Goal: Use online tool/utility: Utilize a website feature to perform a specific function

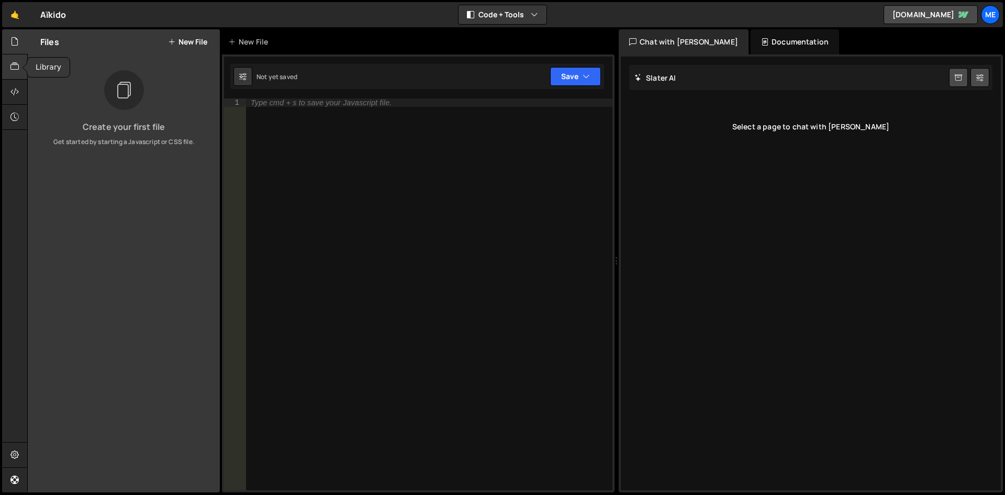
click at [2, 65] on div "Hold on a sec... Are you certain you wish to leave this page? Any changes you'v…" at bounding box center [502, 247] width 1005 height 495
click at [17, 60] on div at bounding box center [15, 66] width 26 height 25
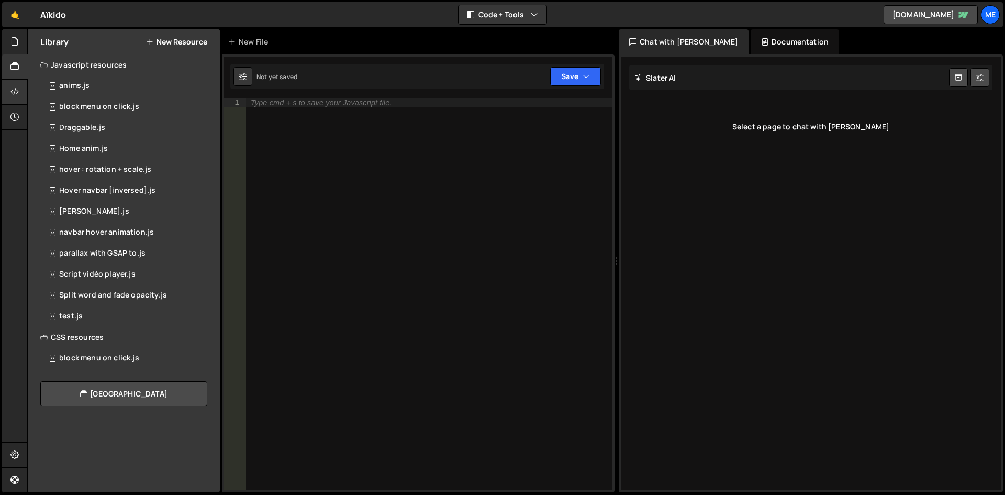
click at [19, 90] on div at bounding box center [15, 92] width 26 height 25
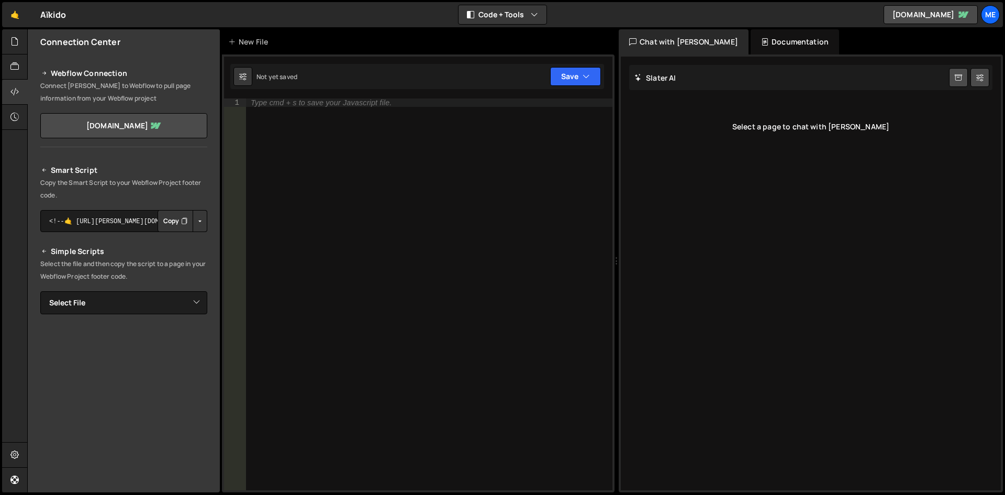
click at [174, 219] on button "Copy" at bounding box center [176, 221] width 36 height 22
click at [283, 155] on div "Type cmd + s to save your Javascript file." at bounding box center [428, 302] width 367 height 408
click at [458, 107] on div "Type cmd + s to save your Javascript file." at bounding box center [428, 302] width 367 height 408
click at [310, 152] on div "Type cmd + s to save your Javascript file." at bounding box center [428, 302] width 367 height 408
paste textarea "});"
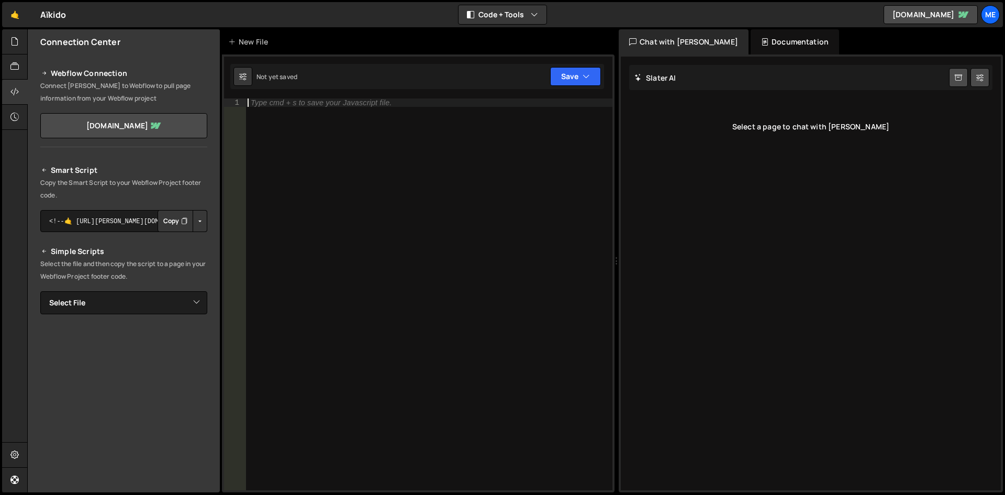
type textarea "});"
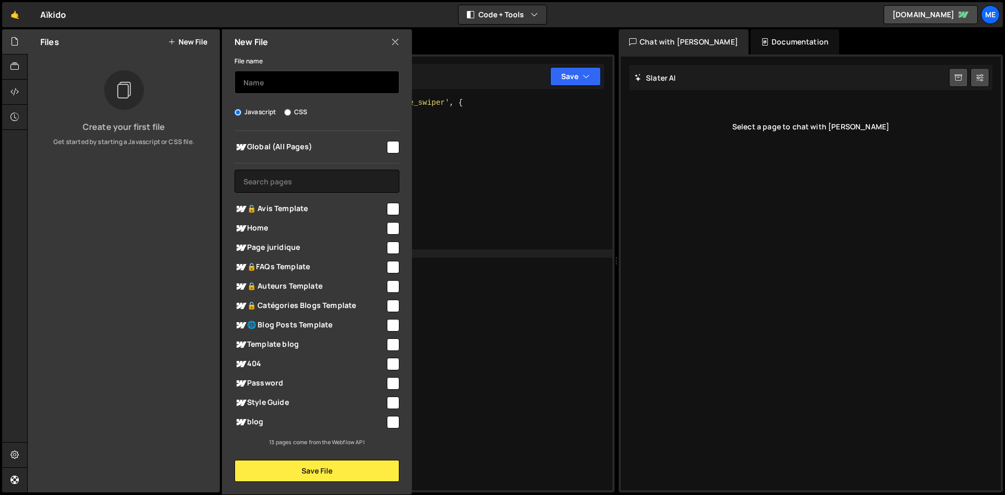
click at [327, 88] on input "text" at bounding box center [316, 82] width 165 height 23
type input "Swiper"
click at [395, 146] on input "checkbox" at bounding box center [393, 147] width 13 height 13
checkbox input "true"
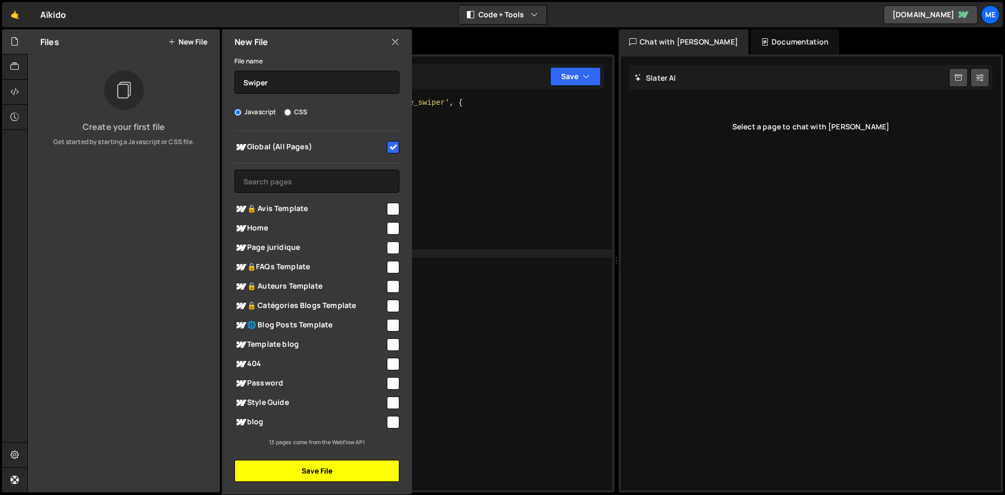
click at [349, 474] on button "Save File" at bounding box center [316, 470] width 165 height 22
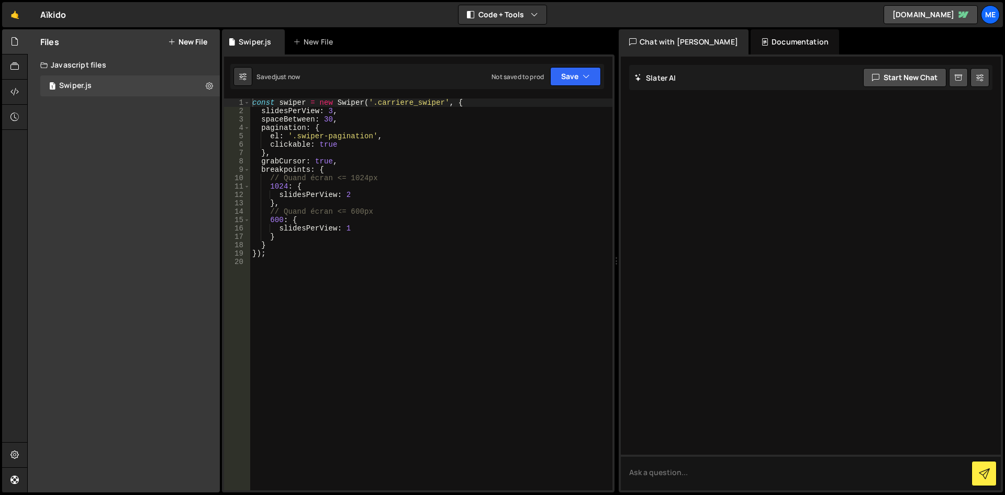
type textarea "}"
click at [315, 245] on div "const swiper = new Swiper ( '.carriere_swiper' , { slidesPerView : 3 , spaceBet…" at bounding box center [431, 302] width 362 height 408
click at [200, 39] on button "New File" at bounding box center [187, 42] width 39 height 8
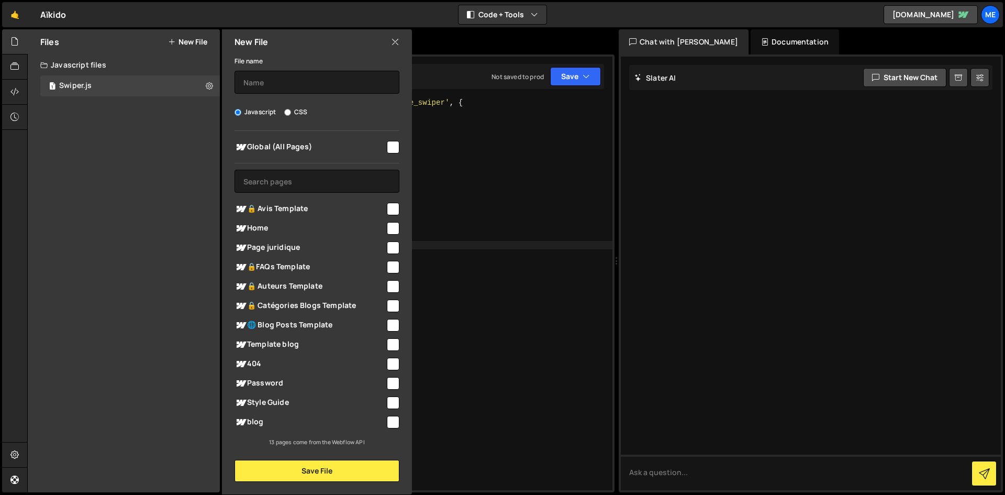
click at [309, 112] on div "Javascript CSS" at bounding box center [316, 112] width 165 height 10
click at [307, 107] on div "Javascript CSS" at bounding box center [316, 112] width 165 height 10
click at [297, 113] on label "CSS" at bounding box center [295, 112] width 23 height 10
click at [291, 113] on input "CSS" at bounding box center [287, 112] width 7 height 7
radio input "true"
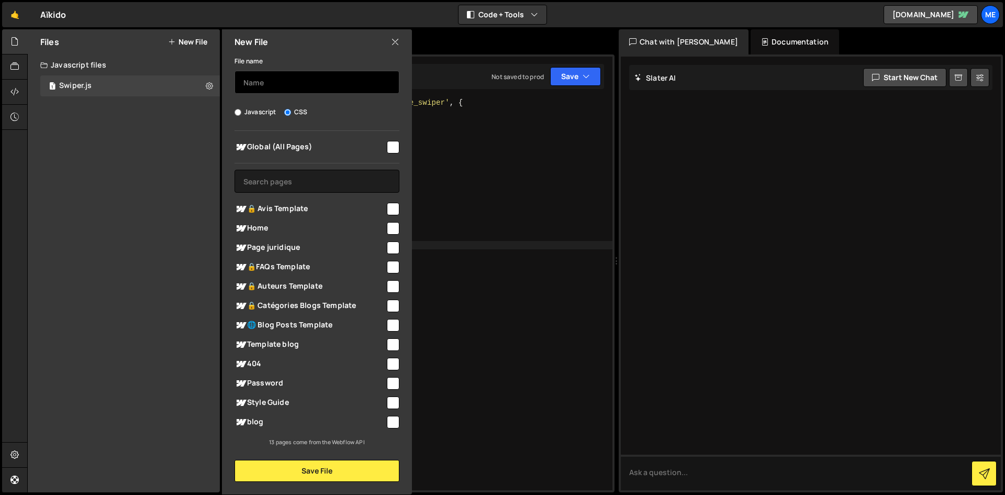
click at [302, 80] on input "text" at bounding box center [316, 82] width 165 height 23
type input "Swiper"
click at [354, 150] on span "Global (All Pages)" at bounding box center [309, 147] width 151 height 13
checkbox input "true"
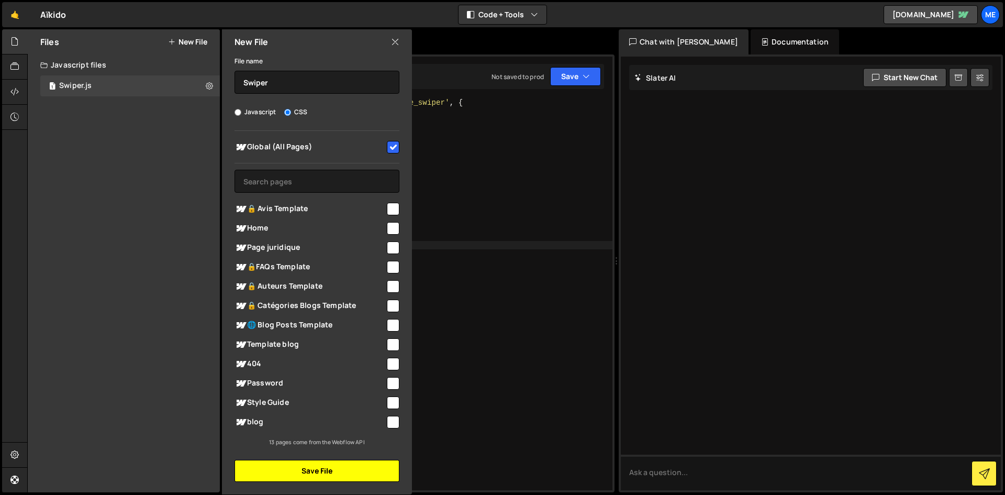
click at [331, 477] on button "Save File" at bounding box center [316, 470] width 165 height 22
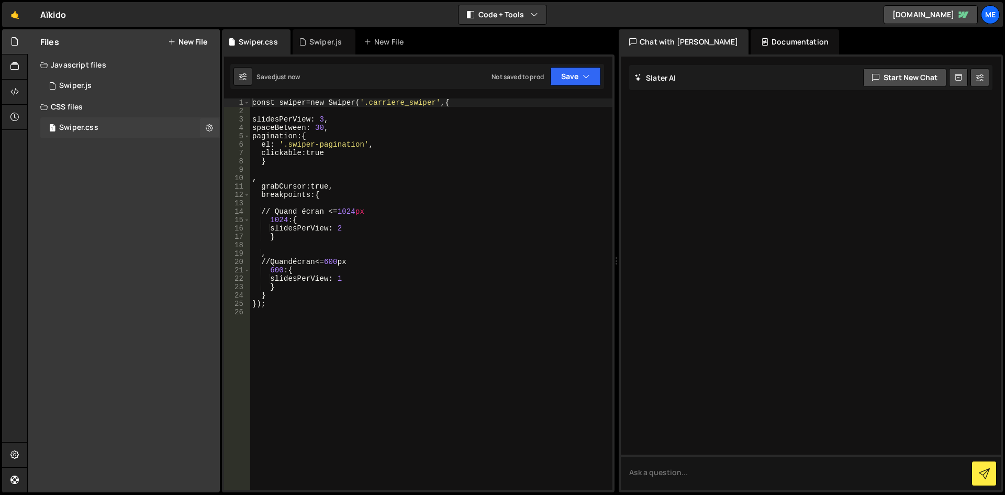
click at [119, 129] on div "1 Swiper.css 0" at bounding box center [130, 127] width 180 height 21
click at [485, 217] on div "const swiper = new Swiper ( ' .carriere_swiper ' , { slidesPerView : 3 , spaceB…" at bounding box center [431, 302] width 362 height 408
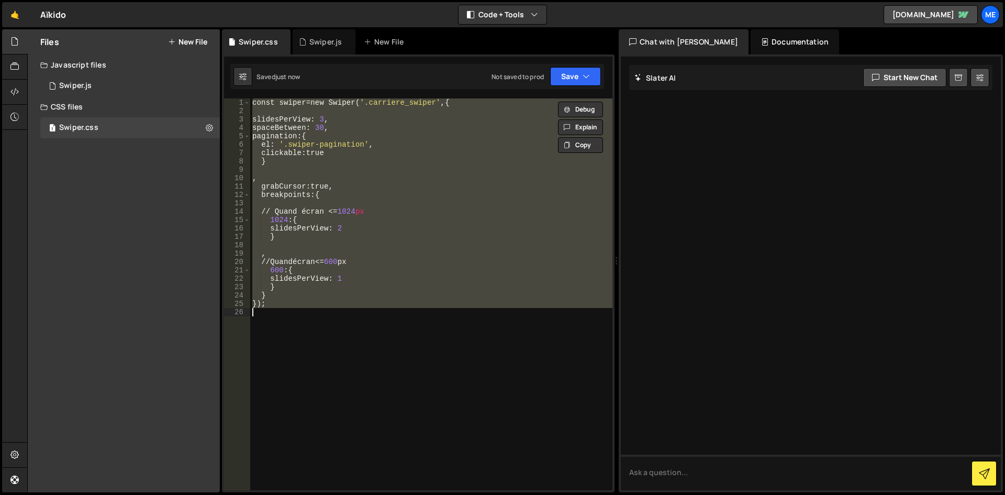
paste textarea
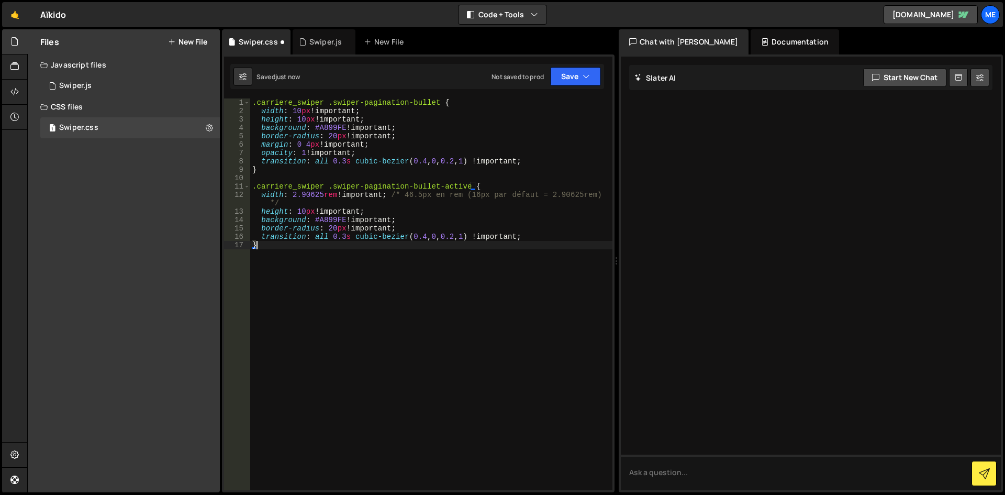
type textarea "transition: all 0.3s cubic-bezier(0.4, 0, 0.2, 1) !important;"
click at [488, 291] on div ".carriere_swiper .swiper-pagination-bullet { width : 10 px !important ; height …" at bounding box center [431, 302] width 362 height 408
click at [303, 223] on div ".carriere_swiper .swiper-pagination-bullet { width : 10 px !important ; height …" at bounding box center [431, 302] width 362 height 408
click at [86, 92] on div "1 Swiper.js 0" at bounding box center [130, 85] width 180 height 21
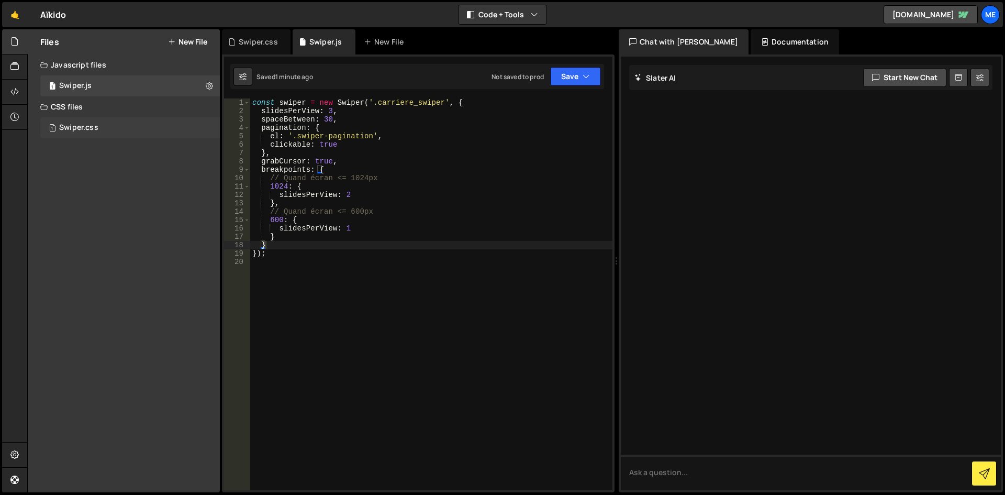
click at [102, 135] on div "1 Swiper.css 0" at bounding box center [130, 127] width 180 height 21
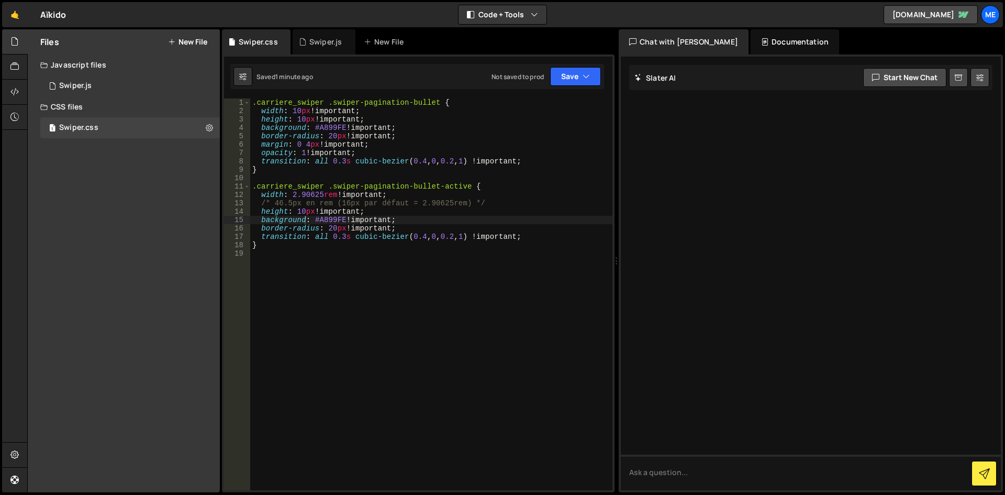
click at [473, 114] on div ".carriere_swiper .swiper-pagination-bullet { width : 10 px !important ; height …" at bounding box center [431, 302] width 362 height 408
click at [434, 110] on div ".carriere_swiper .swiper-pagination-bullet { width : 10 px !important ; height …" at bounding box center [431, 302] width 362 height 408
click at [435, 107] on div ".carriere_swiper .swiper-pagination-bullet { width : 10 px !important ; height …" at bounding box center [431, 302] width 362 height 408
click at [436, 103] on div ".carriere_swiper .swiper-pagination-bullet { width : 10 px !important ; height …" at bounding box center [431, 302] width 362 height 408
click at [408, 133] on div ".carriere_swiper .swiper-pagination-bullet { width : 10 px !important ; height …" at bounding box center [431, 302] width 362 height 408
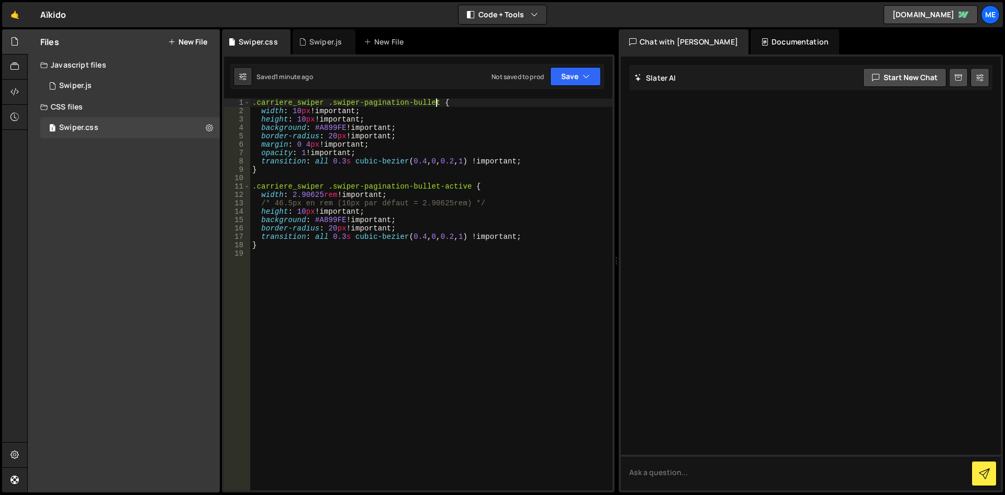
type textarea "border-radius: 20px !important;"
click at [159, 87] on div "1 Swiper.js 0" at bounding box center [130, 85] width 180 height 21
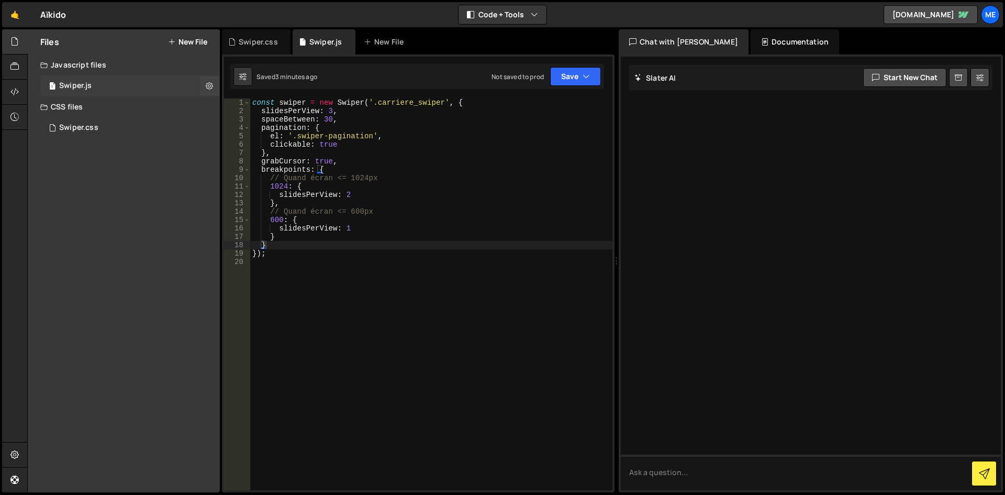
click at [162, 89] on div "1 Swiper.js 0" at bounding box center [130, 85] width 180 height 21
click at [439, 242] on div "const swiper = new Swiper ( '.carriere_swiper' , { slidesPerView : 3 , spaceBet…" at bounding box center [431, 302] width 362 height 408
click at [576, 67] on button "Save" at bounding box center [575, 76] width 51 height 19
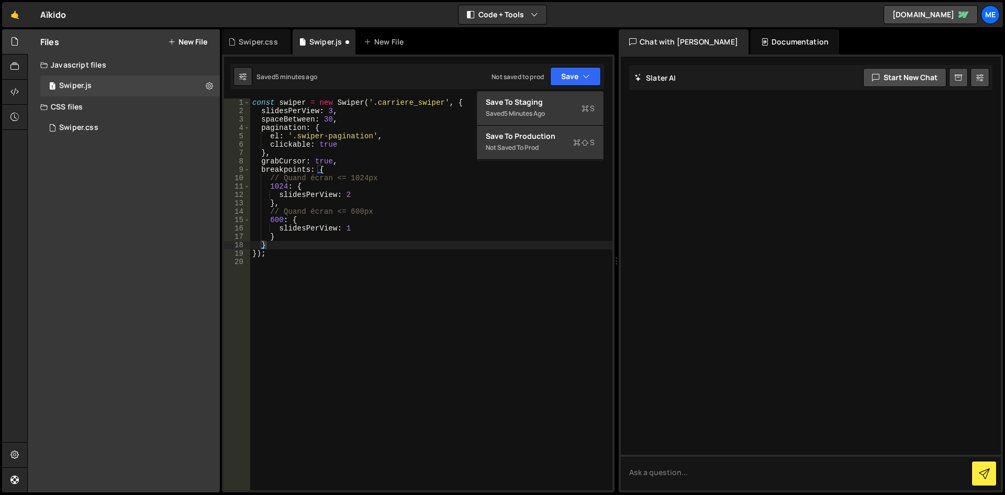
type textarea "600: {"
click at [439, 221] on div "const swiper = new Swiper ( '.carriere_swiper' , { slidesPerView : 3 , spaceBet…" at bounding box center [431, 302] width 362 height 408
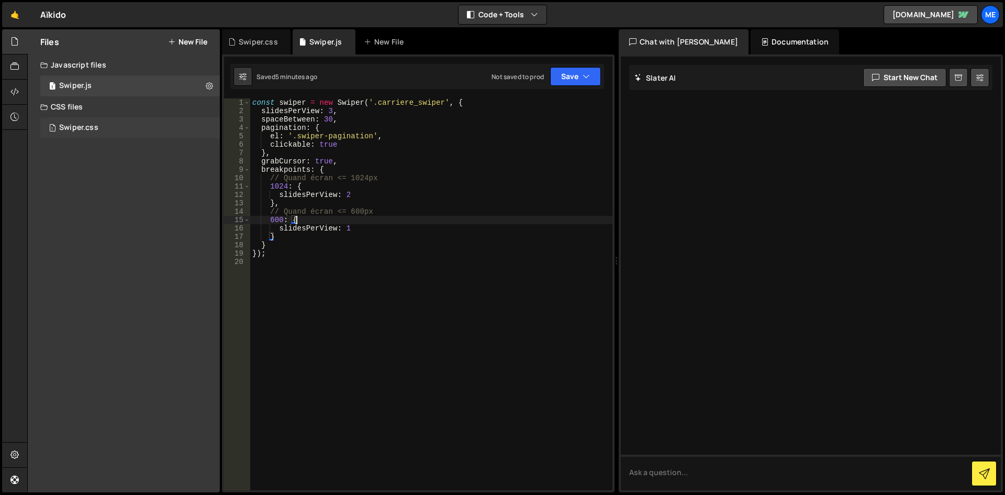
click at [89, 128] on div "Swiper.css" at bounding box center [78, 127] width 39 height 9
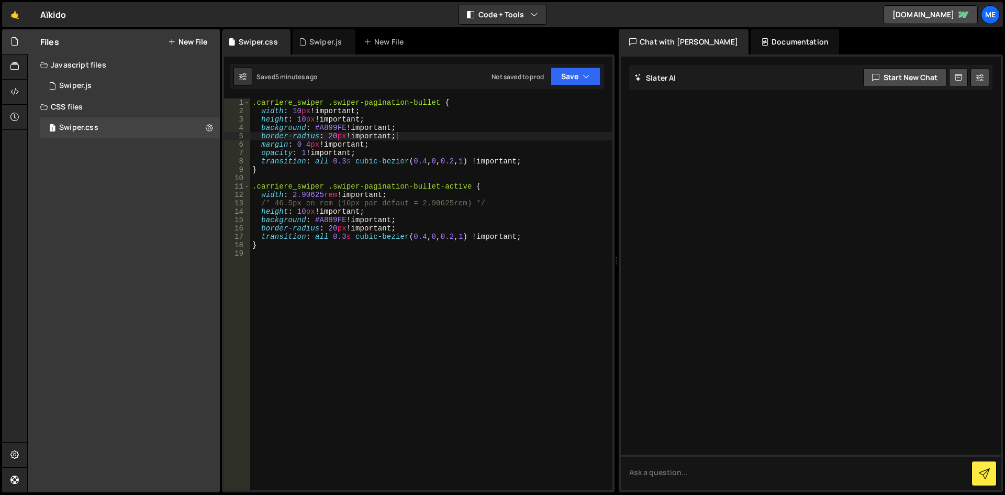
click at [558, 205] on div ".carriere_swiper .swiper-pagination-bullet { width : 10 px !important ; height …" at bounding box center [431, 302] width 362 height 408
drag, startPoint x: 328, startPoint y: 186, endPoint x: 179, endPoint y: 189, distance: 148.6
click at [179, 189] on div "Files New File Create your first file Get started by starting a Javascript or C…" at bounding box center [516, 260] width 978 height 463
drag, startPoint x: 328, startPoint y: 102, endPoint x: 242, endPoint y: 103, distance: 85.3
click at [242, 103] on div ".swiper-pagination-bullet-active { 1 2 3 4 5 6 7 8 9 10 11 12 13 14 15 16 17 18…" at bounding box center [418, 293] width 388 height 391
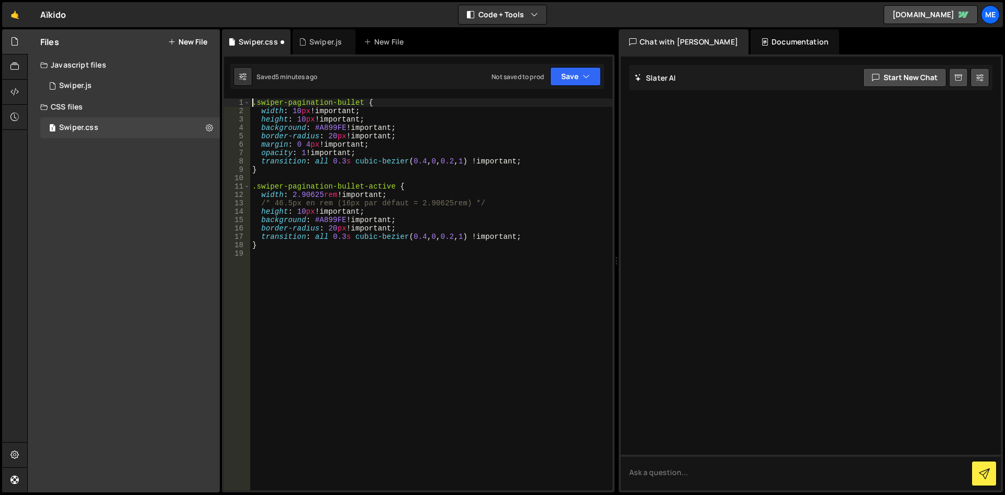
click at [535, 228] on div ".swiper-pagination-bullet { width : 10 px !important ; height : 10 px !importan…" at bounding box center [431, 302] width 362 height 408
click at [414, 124] on div ".swiper-pagination-bullet { width : 10 px !important ; height : 10 px !importan…" at bounding box center [431, 302] width 362 height 408
click at [374, 151] on div ".swiper-pagination-bullet { width : 10 px !important ; height : 10 px !importan…" at bounding box center [431, 302] width 362 height 408
click at [396, 142] on div ".swiper-pagination-bullet { width : 10 px !important ; height : 10 px !importan…" at bounding box center [431, 302] width 362 height 408
click at [402, 124] on div ".swiper-pagination-bullet { width : 10 px !important ; height : 10 px !importan…" at bounding box center [431, 302] width 362 height 408
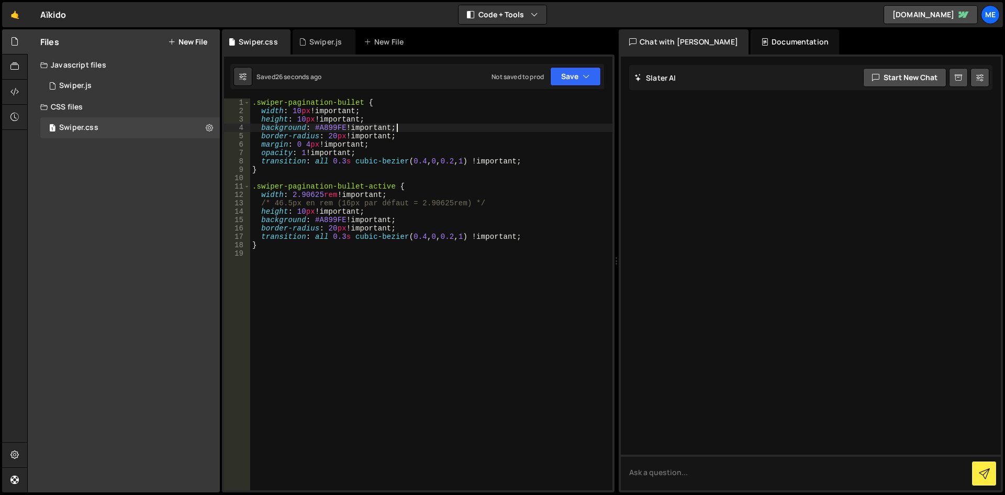
type textarea "background: #A899FE !important;"
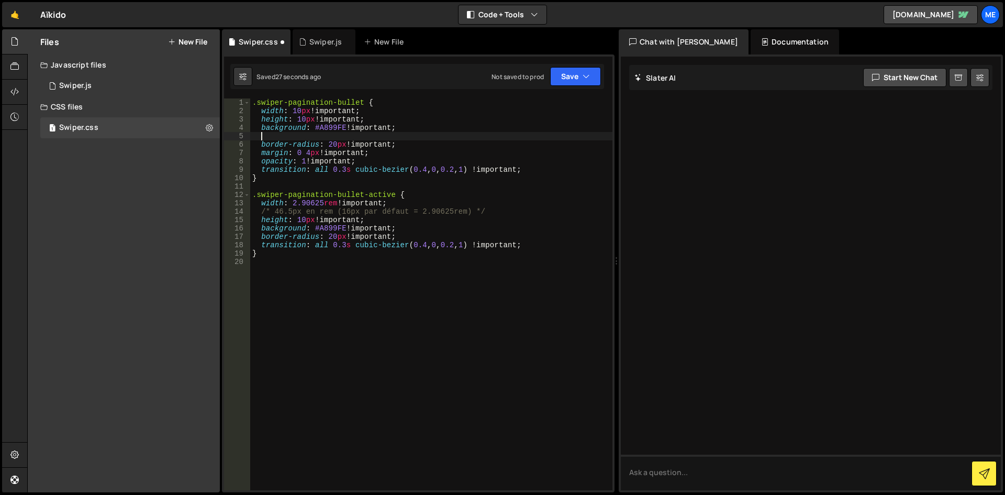
type textarea "b"
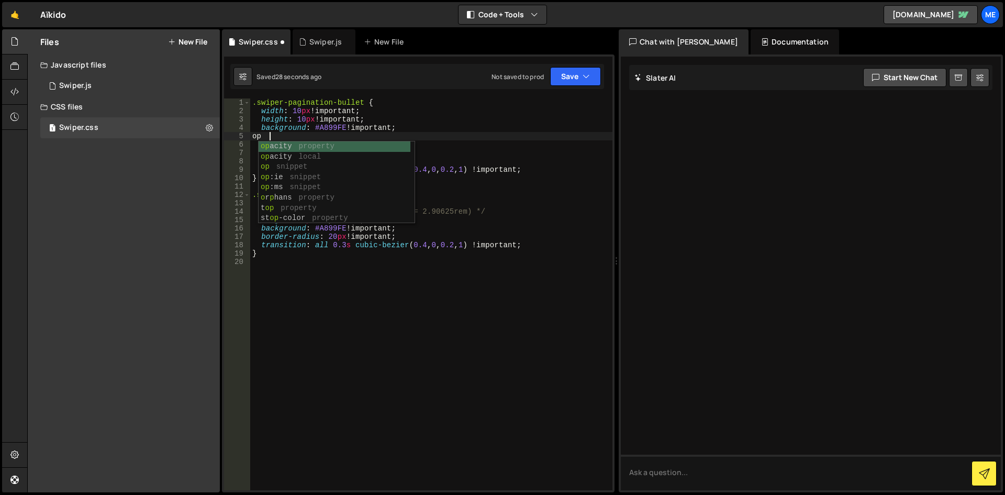
scroll to position [0, 1]
type textarea "o"
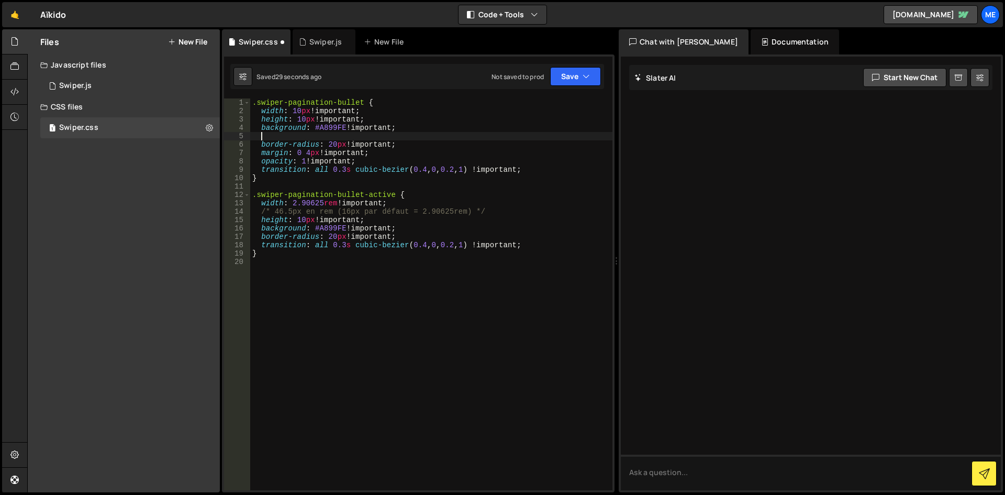
scroll to position [0, 0]
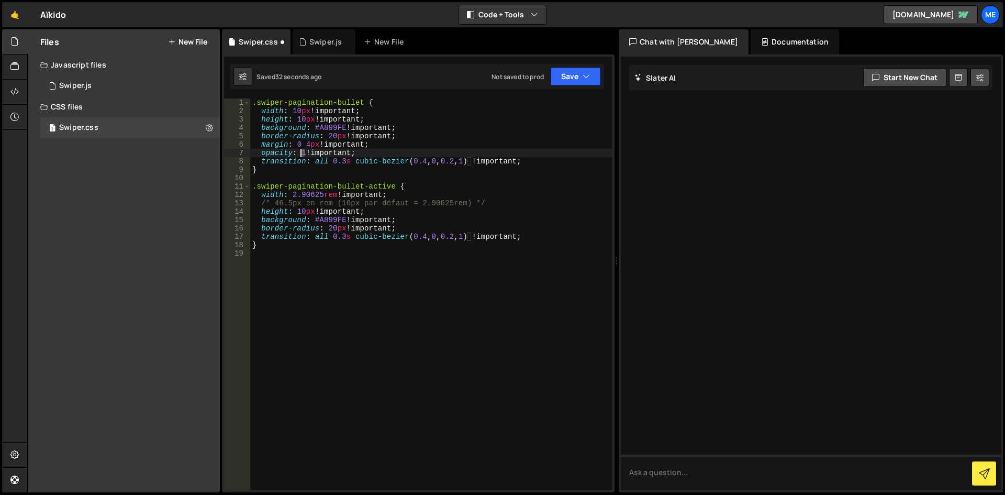
click at [300, 152] on div ".swiper-pagination-bullet { width : 10 px !important ; height : 10 px !importan…" at bounding box center [431, 302] width 362 height 408
drag, startPoint x: 385, startPoint y: 152, endPoint x: 191, endPoint y: 153, distance: 193.6
click at [191, 153] on div "Files New File Create your first file Get started by starting a Javascript or C…" at bounding box center [516, 260] width 978 height 463
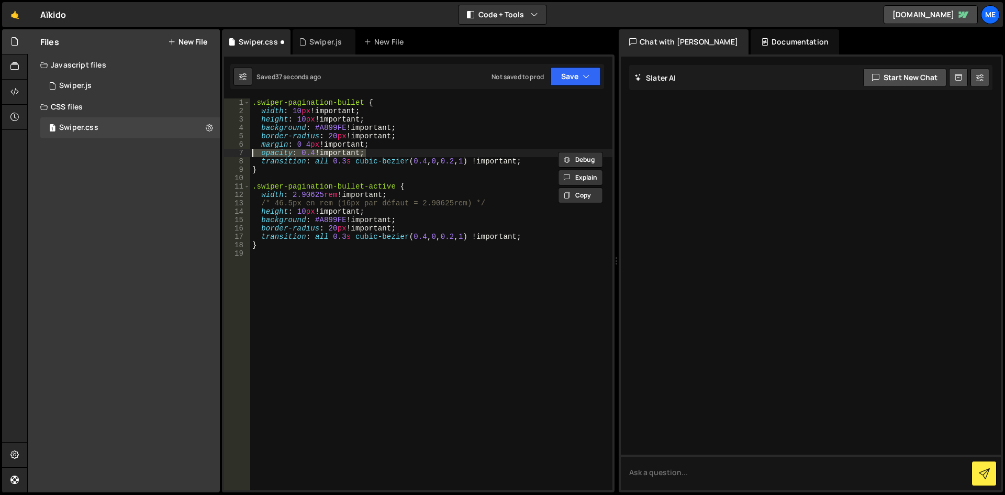
click at [321, 148] on div ".swiper-pagination-bullet { width : 10 px !important ; height : 10 px !importan…" at bounding box center [431, 302] width 362 height 408
click at [418, 218] on div ".swiper-pagination-bullet { width : 10 px !important ; height : 10 px !importan…" at bounding box center [431, 302] width 362 height 408
click at [413, 228] on div ".swiper-pagination-bullet { width : 10 px !important ; height : 10 px !importan…" at bounding box center [431, 302] width 362 height 408
click at [408, 224] on div ".swiper-pagination-bullet { width : 10 px !important ; height : 10 px !importan…" at bounding box center [431, 302] width 362 height 408
click at [403, 218] on div ".swiper-pagination-bullet { width : 10 px !important ; height : 10 px !importan…" at bounding box center [431, 302] width 362 height 408
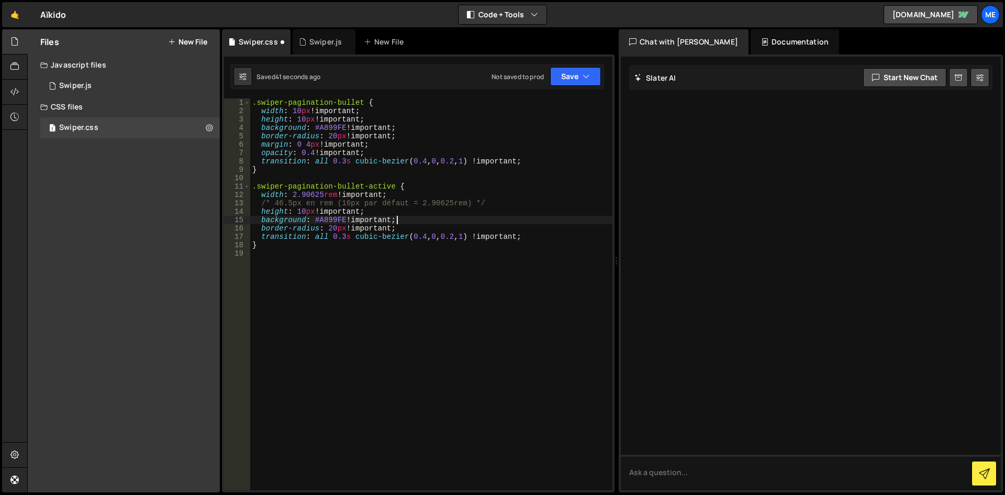
type textarea "background: #A899FE !important;"
paste textarea "opacity: 0.4 !important;"
drag, startPoint x: 324, startPoint y: 228, endPoint x: 310, endPoint y: 226, distance: 13.8
click at [310, 226] on div ".swiper-pagination-bullet { width : 10 px !important ; height : 10 px !importan…" at bounding box center [431, 302] width 362 height 408
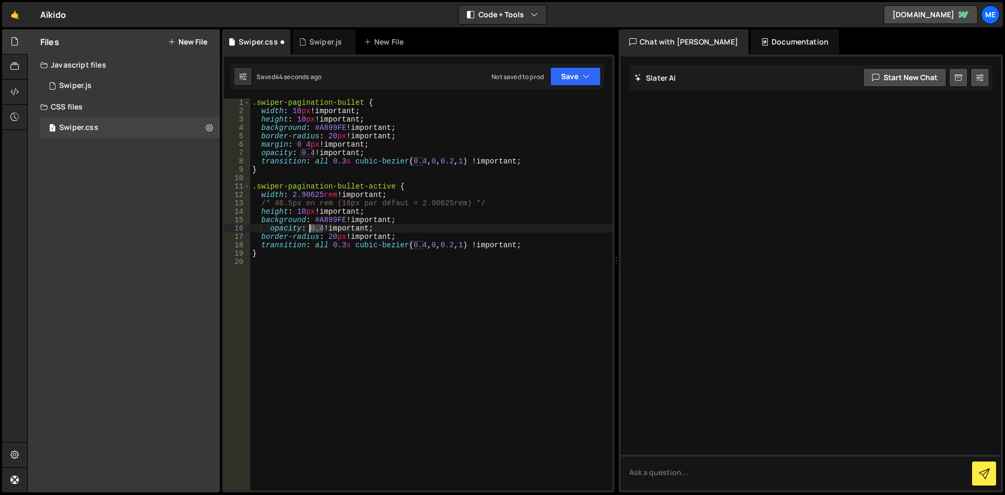
type textarea "opacity: 1 !important;"
click at [418, 315] on div ".swiper-pagination-bullet { width : 10 px !important ; height : 10 px !importan…" at bounding box center [431, 302] width 362 height 408
click at [249, 101] on span at bounding box center [247, 102] width 6 height 8
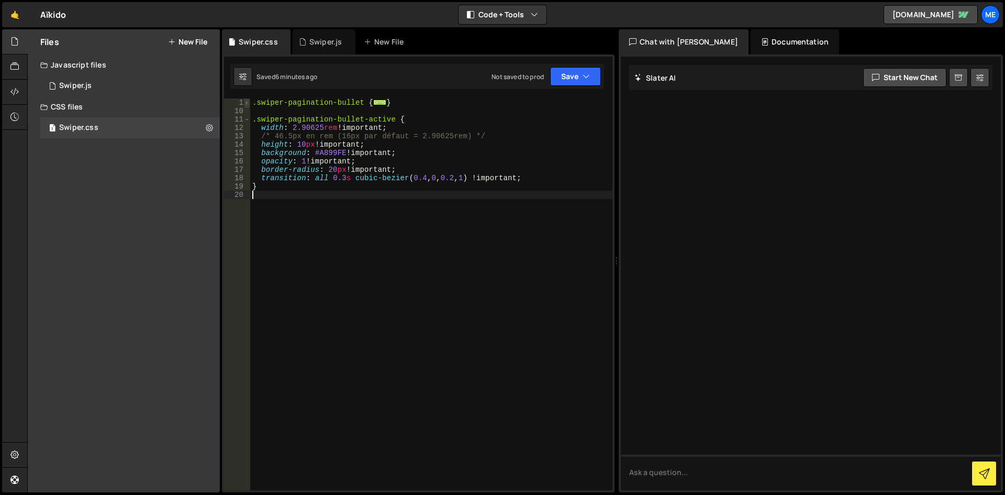
click at [247, 102] on span at bounding box center [247, 102] width 6 height 8
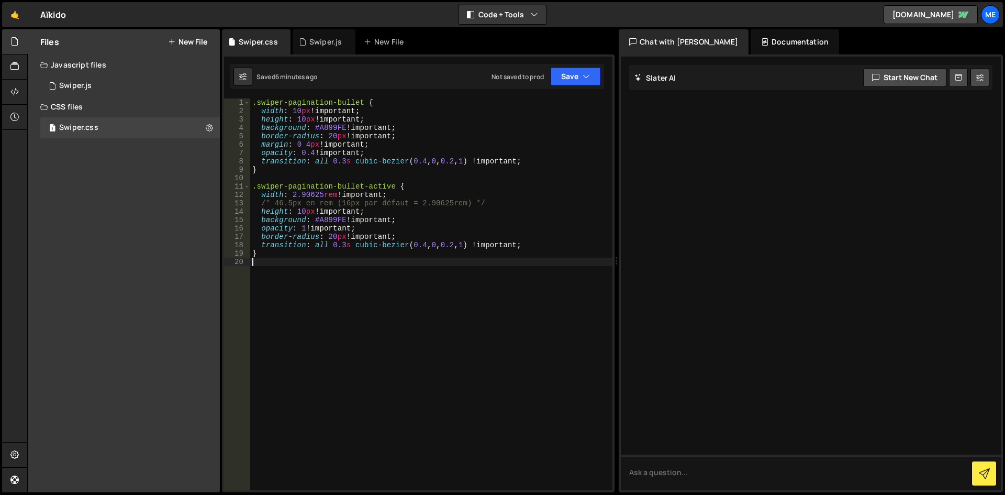
click at [251, 103] on div ".swiper-pagination-bullet { width : 10 px !important ; height : 10 px !importan…" at bounding box center [431, 302] width 362 height 408
type textarea ".swiper-pagination-bullet {"
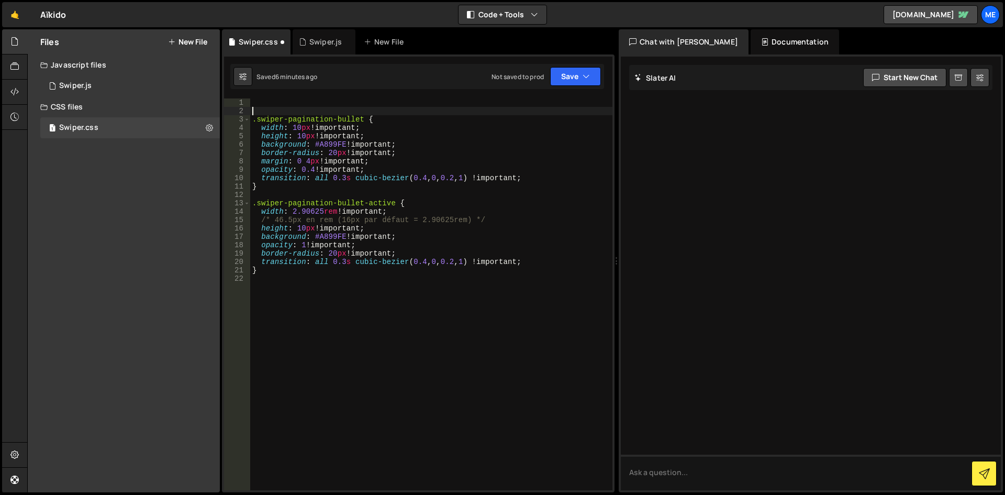
click at [279, 108] on div ".swiper-pagination-bullet { width : 10 px !important ; height : 10 px !importan…" at bounding box center [431, 302] width 362 height 408
click at [278, 103] on div ".swiper-pagination-bullet { width : 10 px !important ; height : 10 px !importan…" at bounding box center [431, 302] width 362 height 408
type textarea ";"
paste textarea "swiper-pagination"
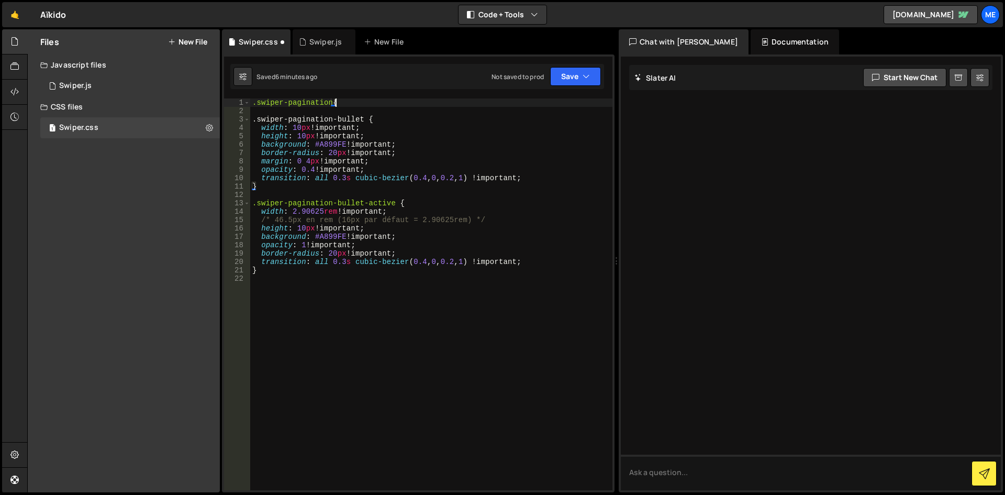
type textarea ".swiper-pagination{}"
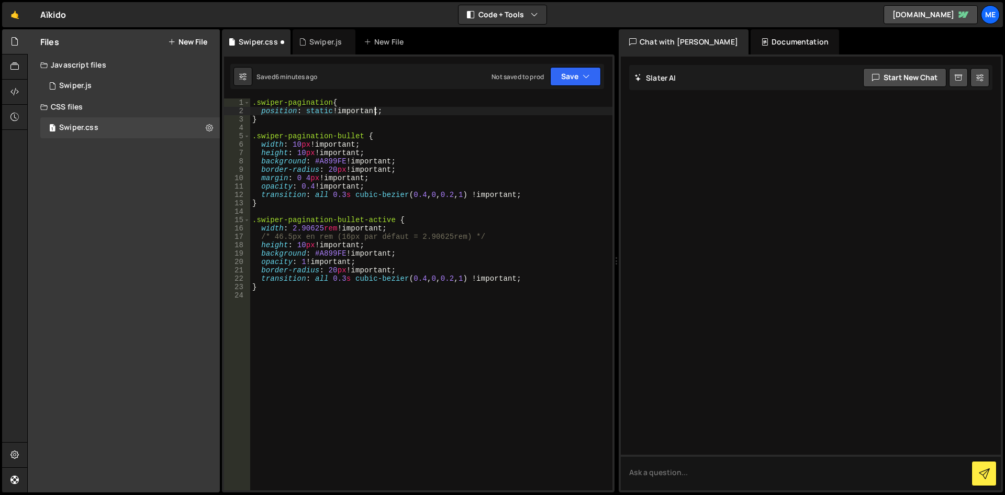
click at [335, 105] on div ".swiper-pagination { position : static !important ; } .swiper-pagination-bullet…" at bounding box center [431, 302] width 362 height 408
click at [334, 110] on div ".swiper-pagination { position : static !important ; } .swiper-pagination-bullet…" at bounding box center [431, 302] width 362 height 408
click at [329, 109] on div ".swiper-pagination { position : static !important ; } .swiper-pagination-bullet…" at bounding box center [431, 302] width 362 height 408
click at [332, 111] on div ".swiper-pagination { position : static !important ; } .swiper-pagination-bullet…" at bounding box center [431, 302] width 362 height 408
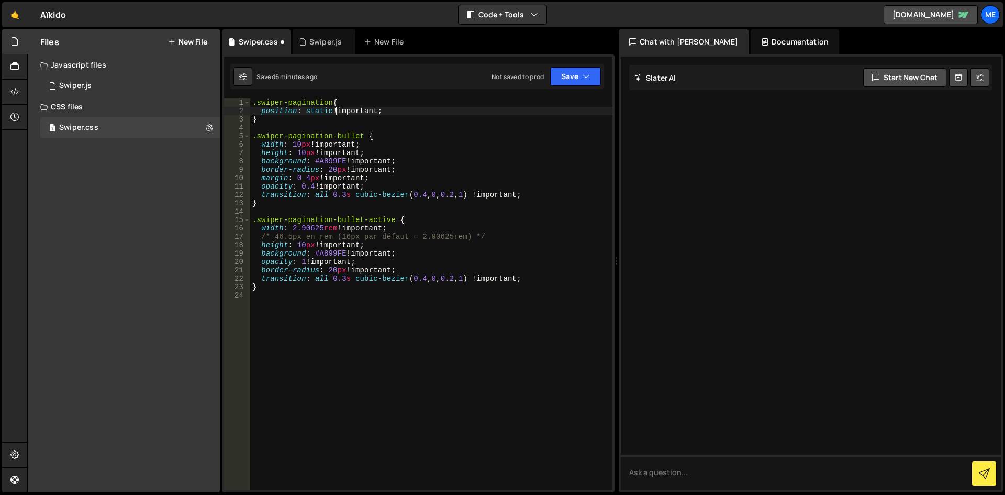
click at [363, 140] on div ".swiper-pagination { position : static !important ; } .swiper-pagination-bullet…" at bounding box center [431, 302] width 362 height 408
type textarea ".swiper-pagination-bullet {"
click at [109, 92] on div "1 Swiper.js 0" at bounding box center [130, 85] width 180 height 21
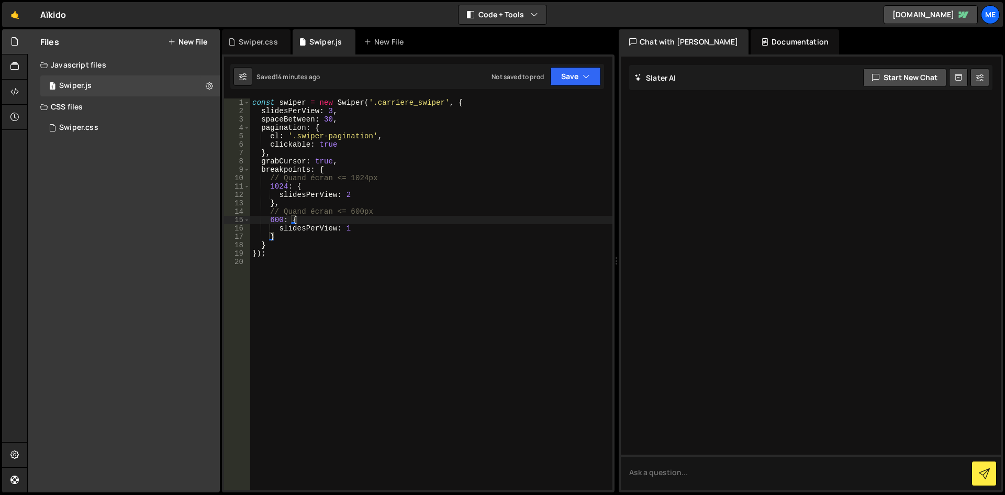
click at [357, 178] on div "const swiper = new Swiper ( '.carriere_swiper' , { slidesPerView : 3 , spaceBet…" at bounding box center [431, 302] width 362 height 408
click at [346, 173] on div "const swiper = new Swiper ( '.carriere_swiper' , { slidesPerView : 3 , spaceBet…" at bounding box center [431, 302] width 362 height 408
click at [331, 200] on div "const swiper = new Swiper ( '.carriere_swiper' , { slidesPerView : 3 , spaceBet…" at bounding box center [431, 302] width 362 height 408
click at [336, 176] on div "const swiper = new Swiper ( '.carriere_swiper' , { slidesPerView : 3 , spaceBet…" at bounding box center [431, 302] width 362 height 408
click at [442, 195] on div "const swiper = new Swiper ( '.carriere_swiper' , { slidesPerView : 3 , spaceBet…" at bounding box center [431, 302] width 362 height 408
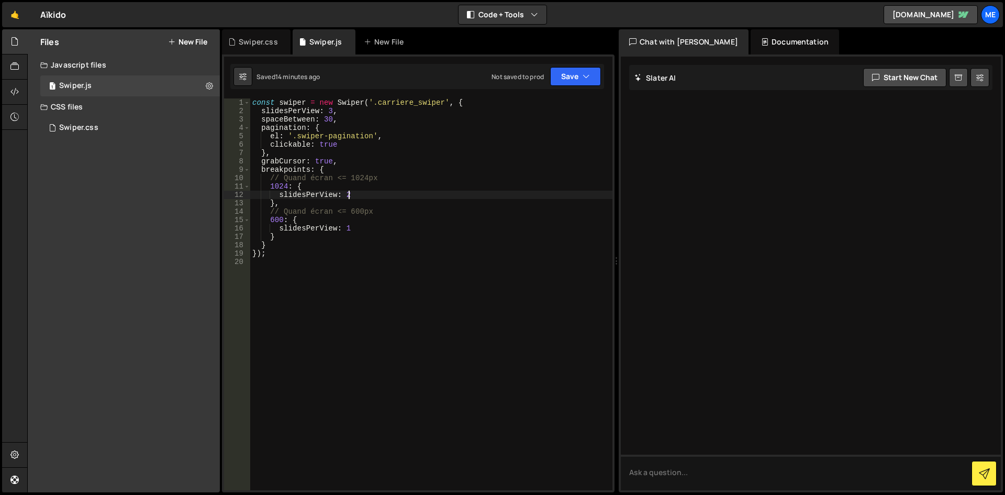
click at [421, 184] on div "const swiper = new Swiper ( '.carriere_swiper' , { slidesPerView : 3 , spaceBet…" at bounding box center [431, 302] width 362 height 408
click at [409, 178] on div "const swiper = new Swiper ( '.carriere_swiper' , { slidesPerView : 3 , spaceBet…" at bounding box center [431, 302] width 362 height 408
click at [410, 173] on div "const swiper = new Swiper ( '.carriere_swiper' , { slidesPerView : 3 , spaceBet…" at bounding box center [431, 302] width 362 height 408
click at [391, 187] on div "const swiper = new Swiper ( '.carriere_swiper' , { slidesPerView : 3 , spaceBet…" at bounding box center [431, 302] width 362 height 408
click at [372, 172] on div "const swiper = new Swiper ( '.carriere_swiper' , { slidesPerView : 3 , spaceBet…" at bounding box center [431, 302] width 362 height 408
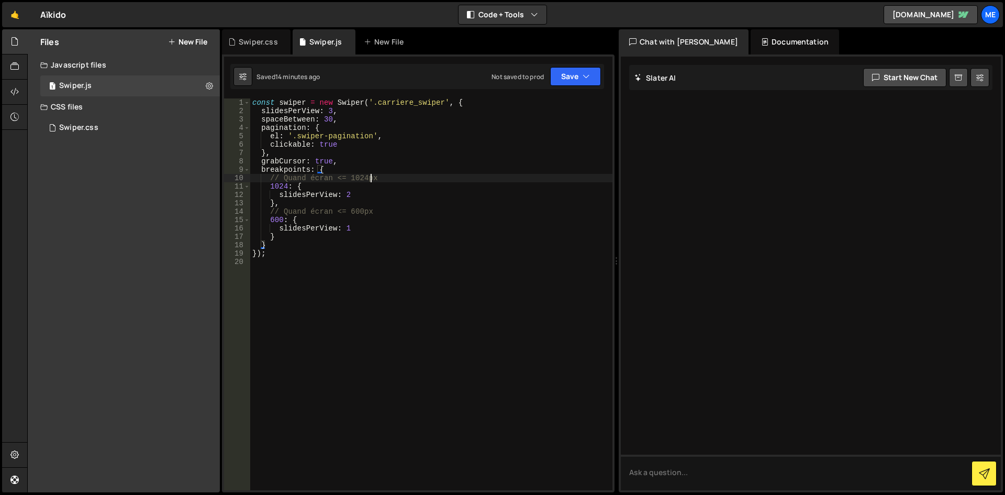
click at [372, 176] on div "const swiper = new Swiper ( '.carriere_swiper' , { slidesPerView : 3 , spaceBet…" at bounding box center [431, 302] width 362 height 408
click at [366, 180] on div "const swiper = new Swiper ( '.carriere_swiper' , { slidesPerView : 3 , spaceBet…" at bounding box center [431, 302] width 362 height 408
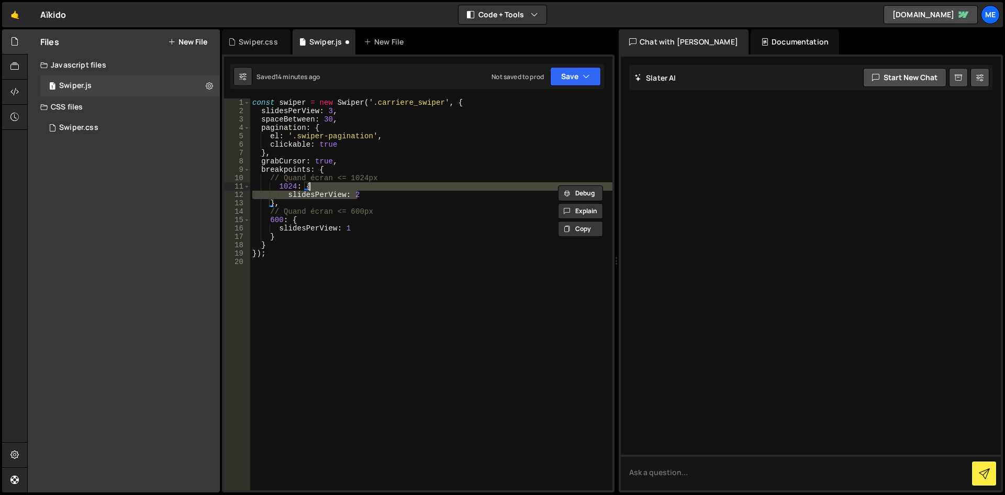
click at [344, 190] on div "const swiper = new Swiper ( '.carriere_swiper' , { slidesPerView : 3 , spaceBet…" at bounding box center [431, 302] width 362 height 408
click at [344, 190] on div "const swiper = new Swiper ( '.carriere_swiper' , { slidesPerView : 3 , spaceBet…" at bounding box center [431, 293] width 362 height 391
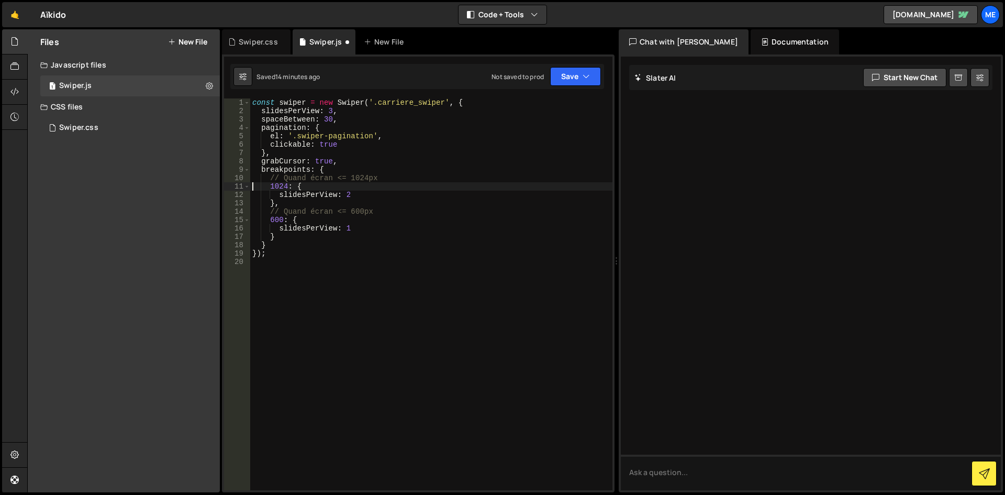
click at [373, 192] on div "const swiper = new Swiper ( '.carriere_swiper' , { slidesPerView : 3 , spaceBet…" at bounding box center [431, 302] width 362 height 408
drag, startPoint x: 287, startPoint y: 185, endPoint x: 271, endPoint y: 190, distance: 17.4
click at [271, 190] on div "const swiper = new Swiper ( '.carriere_swiper' , { slidesPerView : 3 , spaceBet…" at bounding box center [431, 302] width 362 height 408
click at [283, 210] on div "const swiper = new Swiper ( '.carriere_swiper' , { slidesPerView : 3 , spaceBet…" at bounding box center [431, 302] width 362 height 408
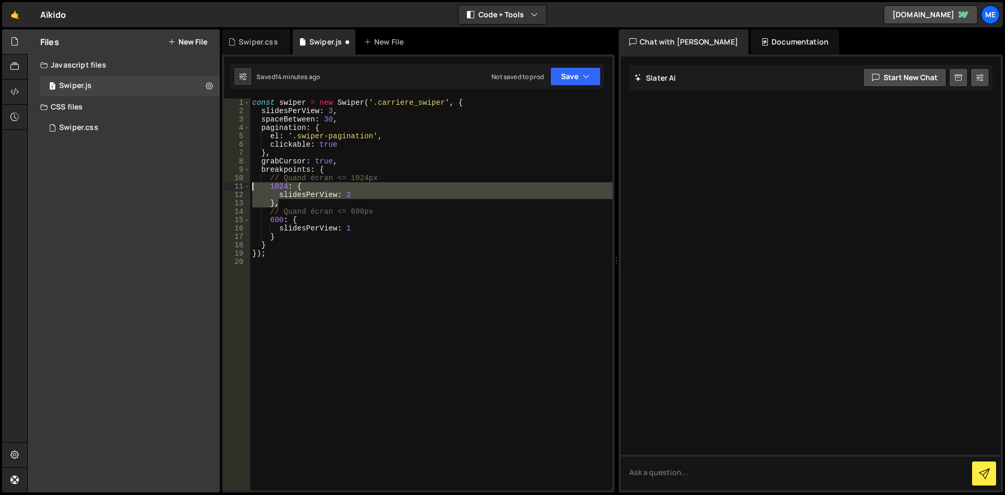
drag, startPoint x: 286, startPoint y: 199, endPoint x: 201, endPoint y: 178, distance: 87.5
click at [201, 178] on div "Files New File Create your first file Get started by starting a Javascript or C…" at bounding box center [516, 260] width 978 height 463
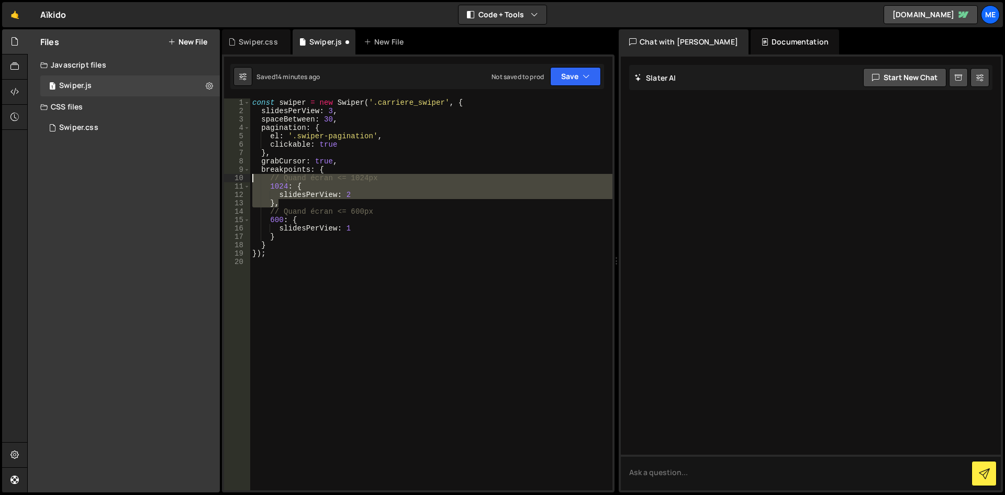
click at [360, 169] on div "const swiper = new Swiper ( '.carriere_swiper' , { slidesPerView : 3 , spaceBet…" at bounding box center [431, 302] width 362 height 408
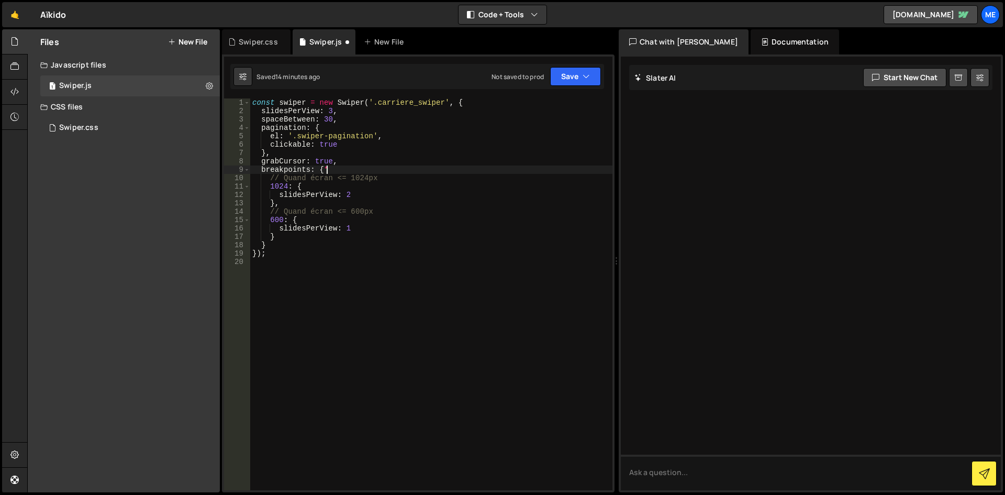
type textarea "breakpoints: {"
paste textarea "},"
click at [326, 209] on div "const swiper = new Swiper ( '.carriere_swiper' , { slidesPerView : 3 , spaceBet…" at bounding box center [431, 302] width 362 height 408
click at [281, 218] on div "const swiper = new Swiper ( '.carriere_swiper' , { slidesPerView : 3 , spaceBet…" at bounding box center [431, 302] width 362 height 408
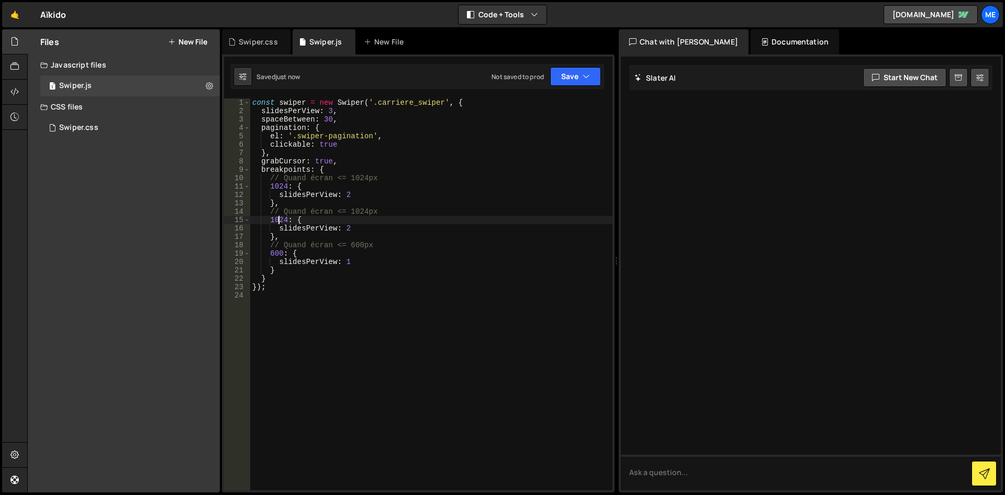
click at [281, 217] on div "const swiper = new Swiper ( '.carriere_swiper' , { slidesPerView : 3 , spaceBet…" at bounding box center [431, 302] width 362 height 408
click at [322, 241] on div "const swiper = new Swiper ( '.carriere_swiper' , { slidesPerView : 3 , spaceBet…" at bounding box center [431, 302] width 362 height 408
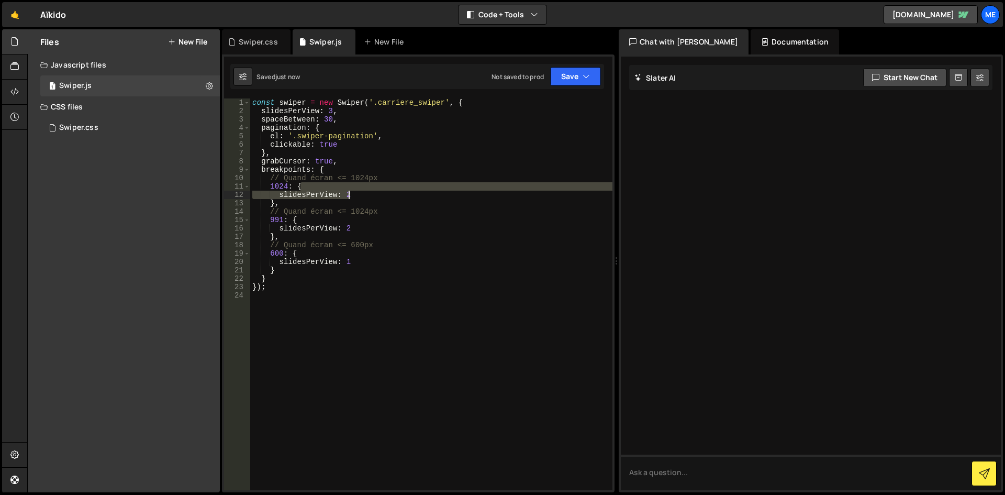
click at [350, 192] on div "const swiper = new Swiper ( '.carriere_swiper' , { slidesPerView : 3 , spaceBet…" at bounding box center [431, 302] width 362 height 408
click at [347, 192] on div "const swiper = new Swiper ( '.carriere_swiper' , { slidesPerView : 3 , spaceBet…" at bounding box center [431, 293] width 362 height 391
drag, startPoint x: 354, startPoint y: 195, endPoint x: 345, endPoint y: 194, distance: 9.0
click at [345, 194] on div "const swiper = new Swiper ( '.carriere_swiper' , { slidesPerView : 3 , spaceBet…" at bounding box center [431, 302] width 362 height 408
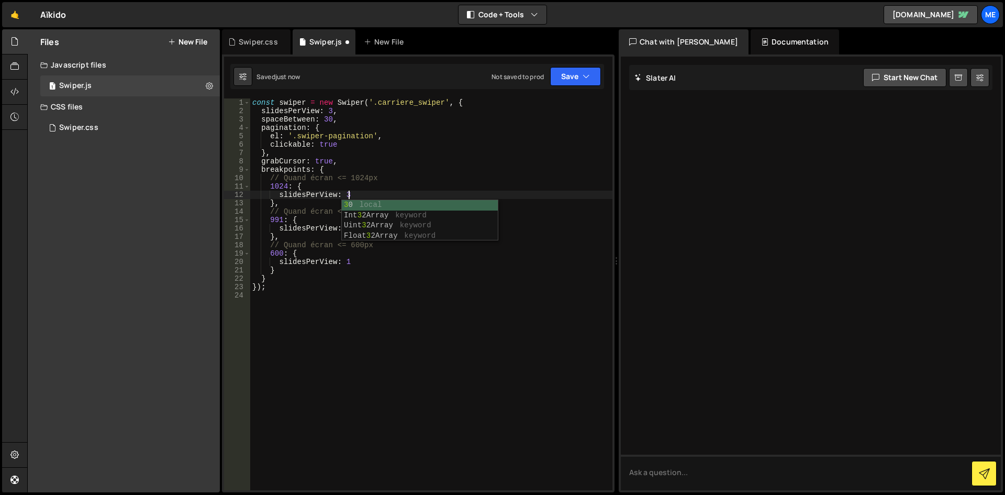
scroll to position [0, 6]
click at [426, 192] on div "const swiper = new Swiper ( '.carriere_swiper' , { slidesPerView : 3 , spaceBet…" at bounding box center [431, 302] width 362 height 408
type textarea "slidesPerView: 3"
